Goal: Information Seeking & Learning: Learn about a topic

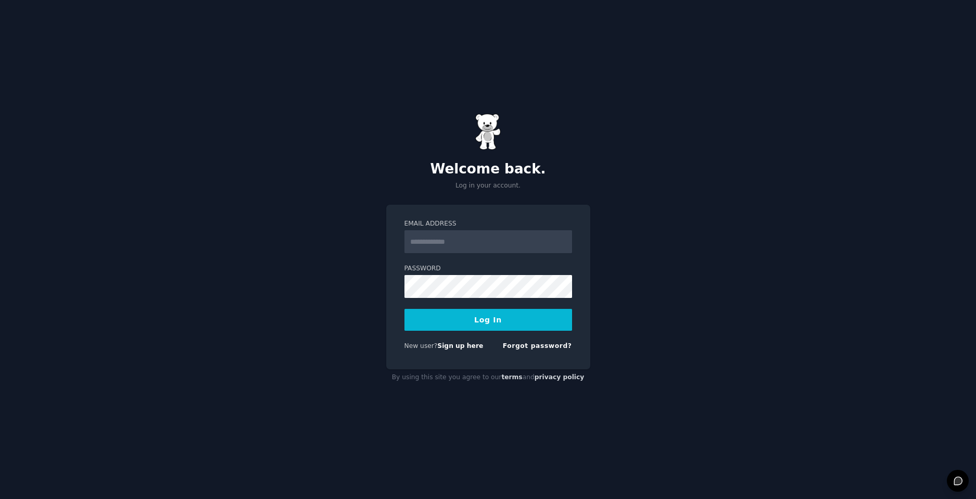
type input "**********"
click at [404, 309] on button "Log In" at bounding box center [488, 320] width 168 height 22
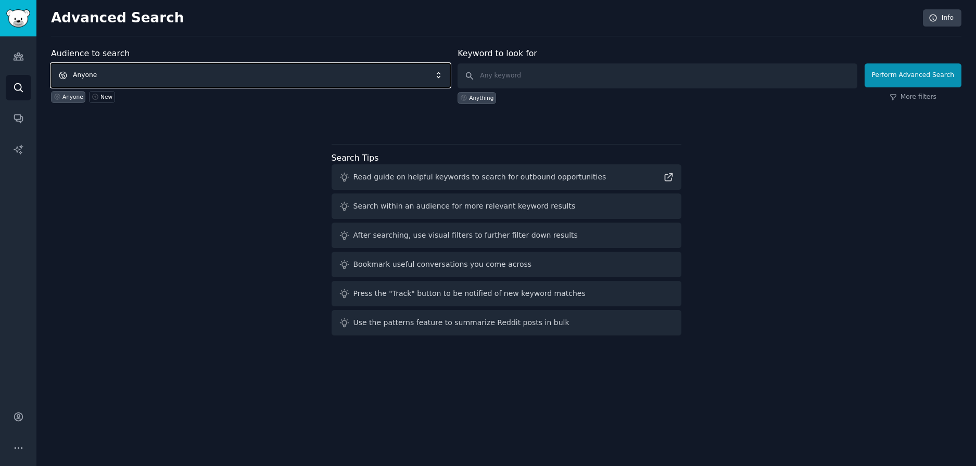
click at [134, 80] on span "Anyone" at bounding box center [250, 76] width 399 height 24
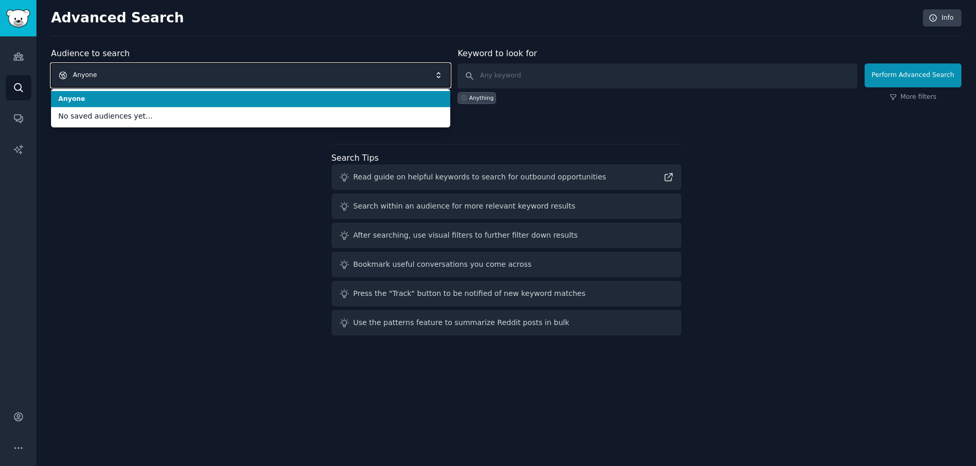
click at [134, 80] on span "Anyone" at bounding box center [250, 76] width 399 height 24
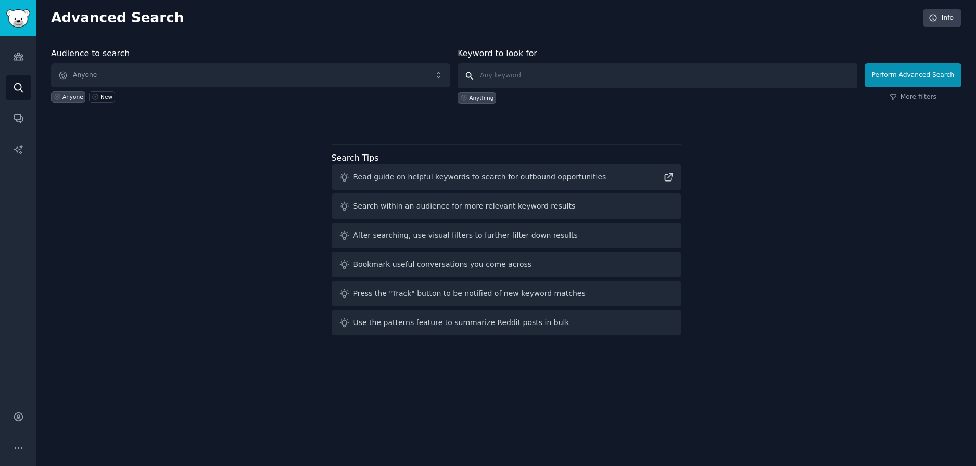
click at [557, 78] on input "text" at bounding box center [657, 76] width 399 height 25
click at [162, 125] on div at bounding box center [506, 122] width 910 height 7
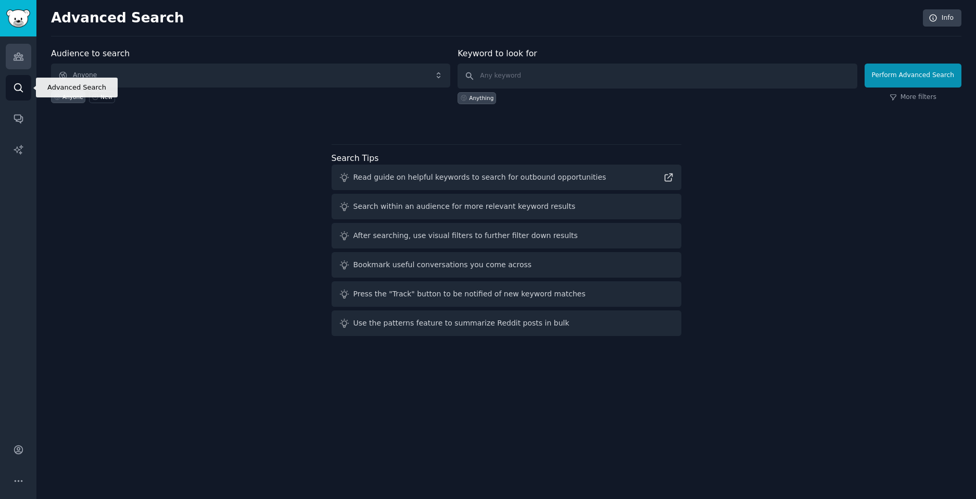
click at [19, 61] on icon "Sidebar" at bounding box center [18, 56] width 11 height 11
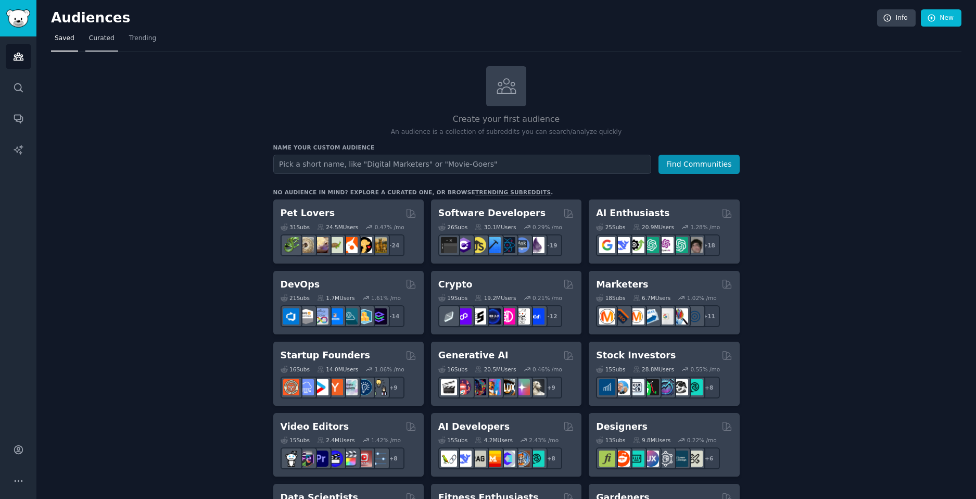
click at [106, 45] on link "Curated" at bounding box center [101, 40] width 33 height 21
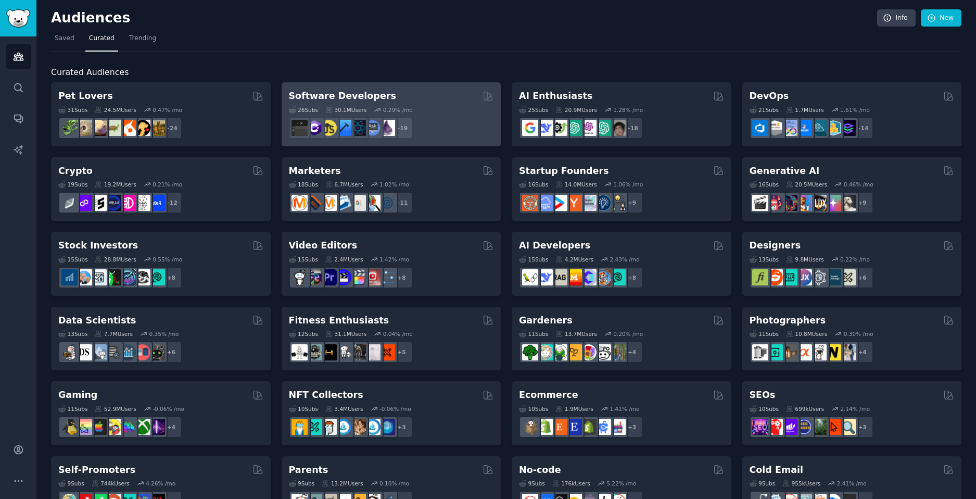
click at [395, 100] on div "Software Developers Curated by GummySearch" at bounding box center [391, 96] width 205 height 13
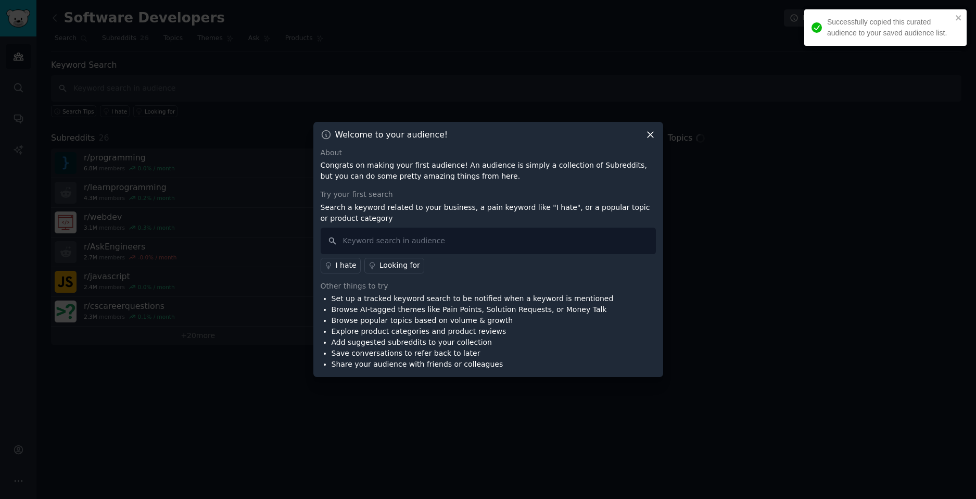
click at [650, 139] on icon at bounding box center [650, 134] width 11 height 11
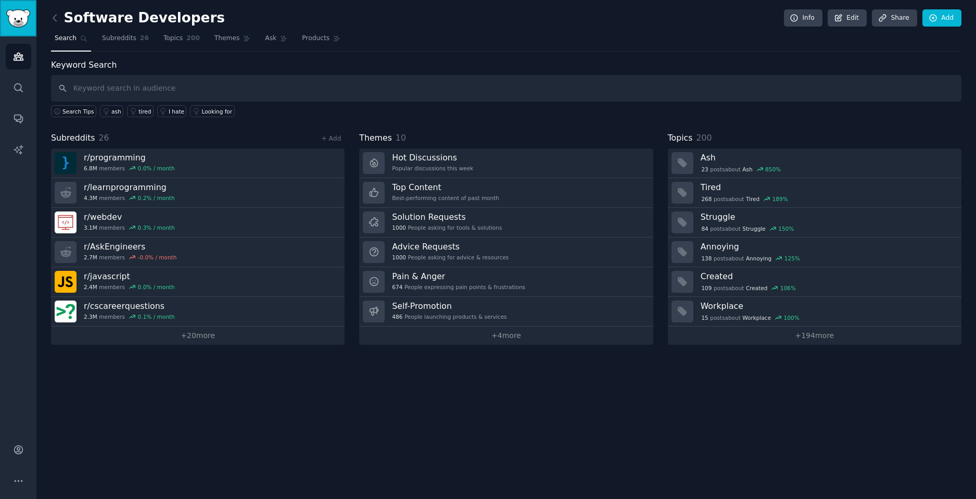
click at [24, 25] on img "Sidebar" at bounding box center [18, 18] width 24 height 18
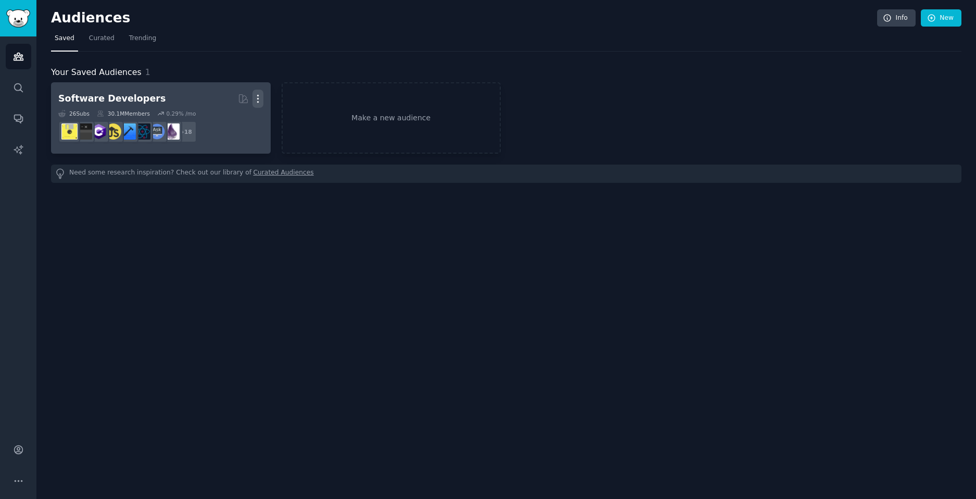
click at [256, 98] on icon "button" at bounding box center [257, 98] width 11 height 11
click at [236, 123] on p "Delete" at bounding box center [230, 120] width 24 height 11
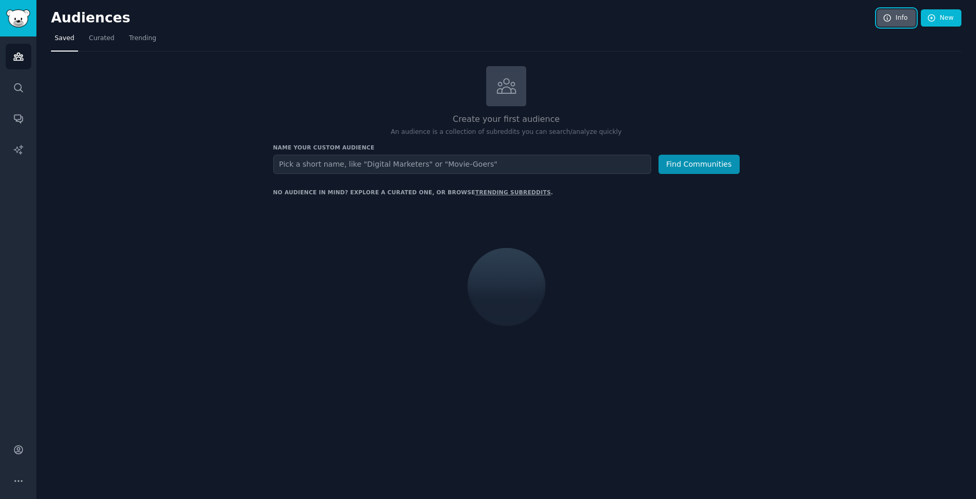
click at [896, 24] on link "Info" at bounding box center [896, 18] width 39 height 18
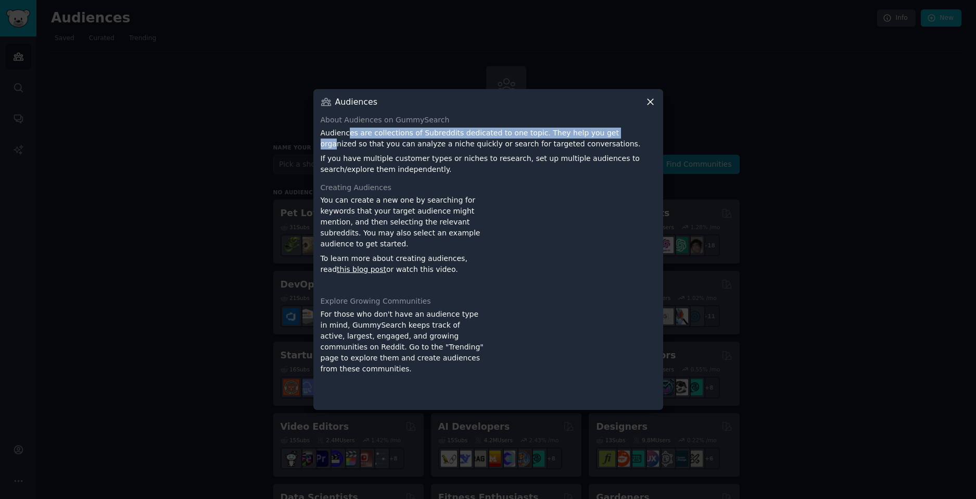
drag, startPoint x: 347, startPoint y: 136, endPoint x: 601, endPoint y: 133, distance: 254.1
click at [601, 133] on p "Audiences are collections of Subreddits dedicated to one topic. They help you g…" at bounding box center [488, 139] width 335 height 22
click at [430, 168] on p "If you have multiple customer types or niches to research, set up multiple audi…" at bounding box center [488, 164] width 335 height 22
click at [654, 104] on icon at bounding box center [650, 101] width 11 height 11
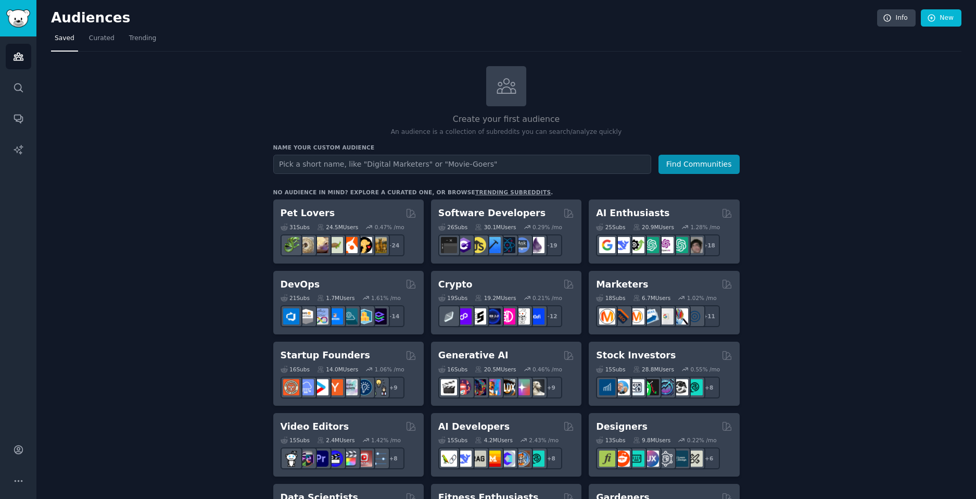
drag, startPoint x: 188, startPoint y: 213, endPoint x: 228, endPoint y: 117, distance: 104.1
